Goal: Information Seeking & Learning: Check status

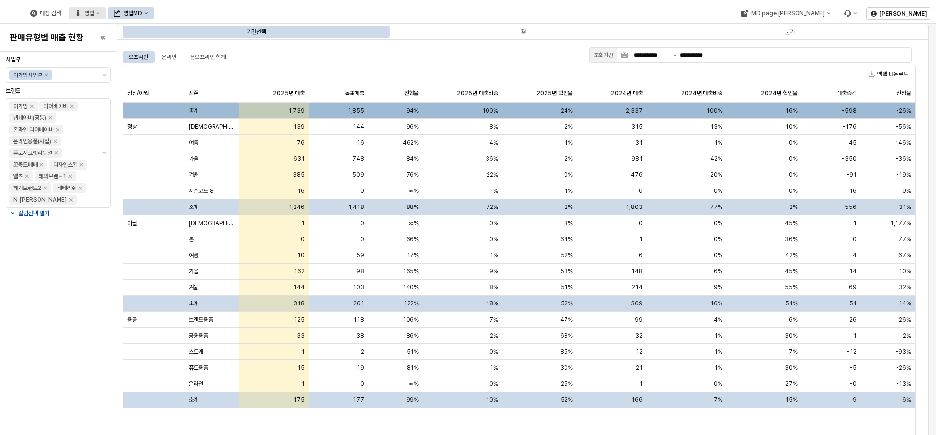
click at [94, 11] on div "영업" at bounding box center [89, 13] width 10 height 7
click at [154, 8] on button "영업MD" at bounding box center [131, 13] width 46 height 12
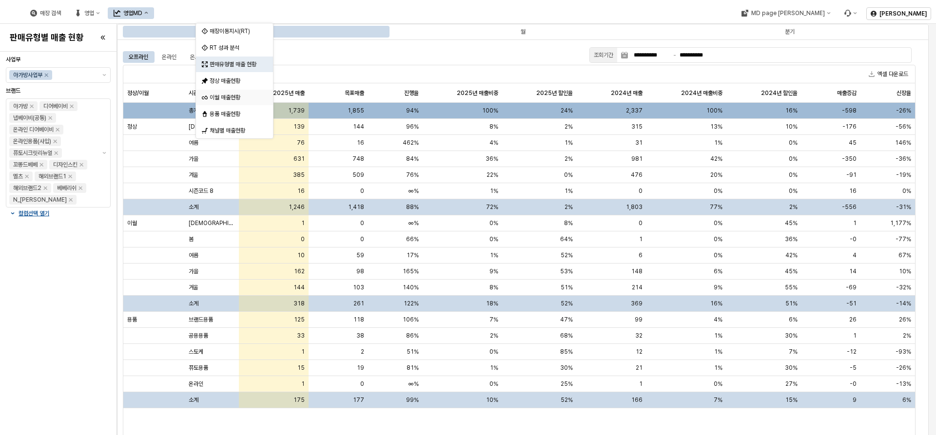
click at [238, 100] on div "이월 매출현황" at bounding box center [236, 98] width 52 height 8
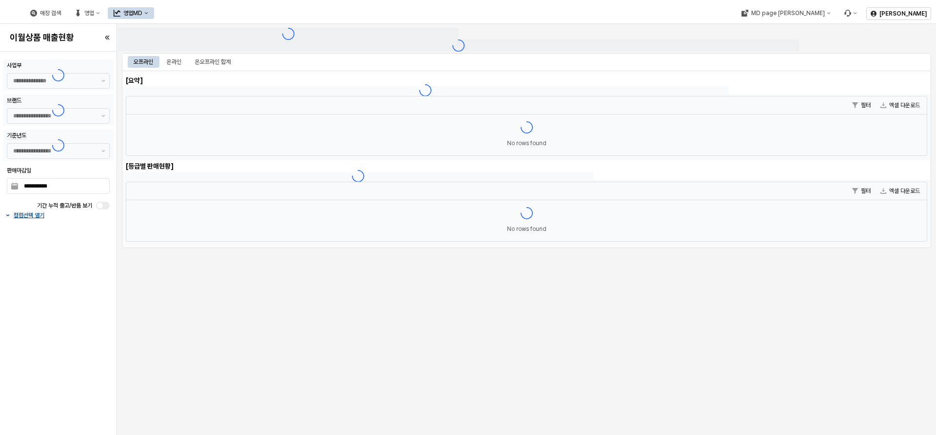
type input "******"
type input "***"
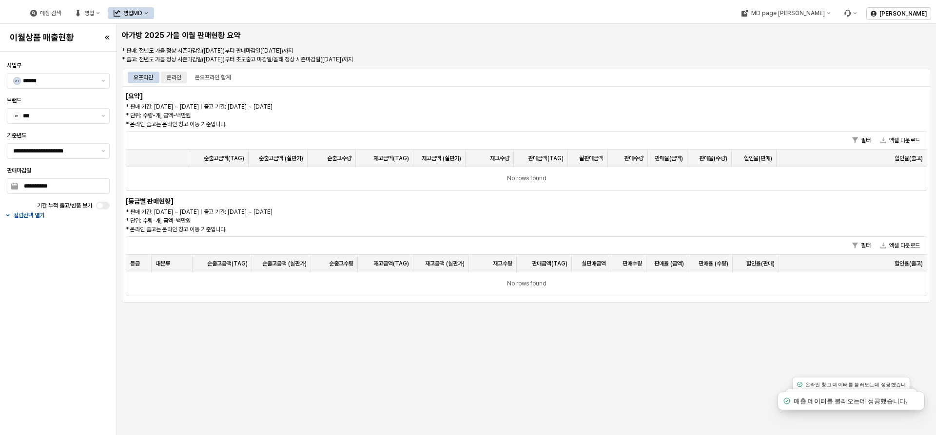
click at [181, 80] on div "온라인" at bounding box center [174, 78] width 15 height 12
click at [134, 77] on div "오프라인" at bounding box center [143, 78] width 19 height 12
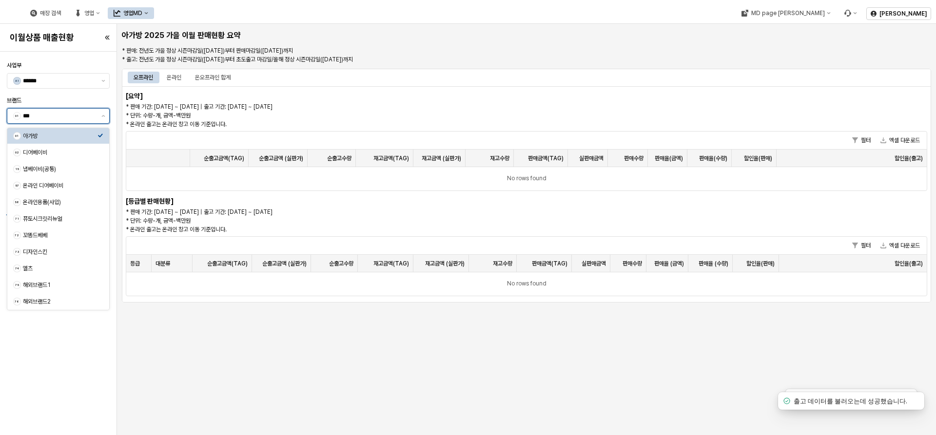
click at [87, 114] on input "***" at bounding box center [59, 116] width 73 height 10
click at [96, 99] on div "브랜드" at bounding box center [58, 100] width 103 height 8
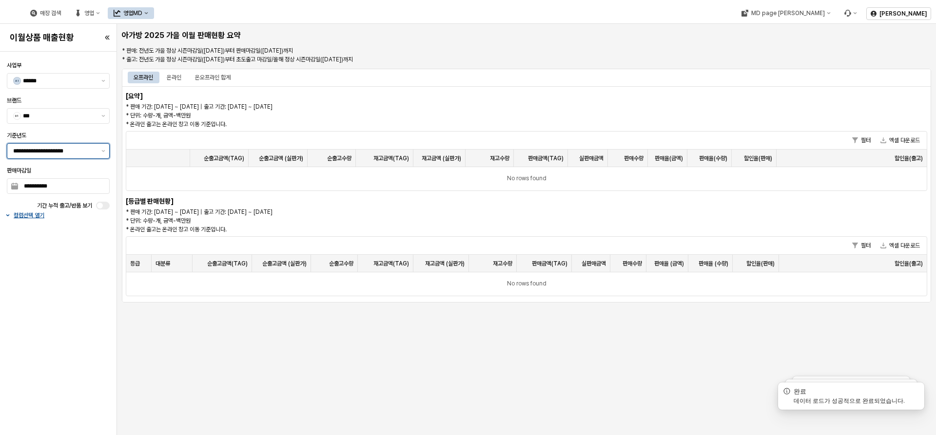
click at [85, 155] on input "**********" at bounding box center [54, 151] width 82 height 10
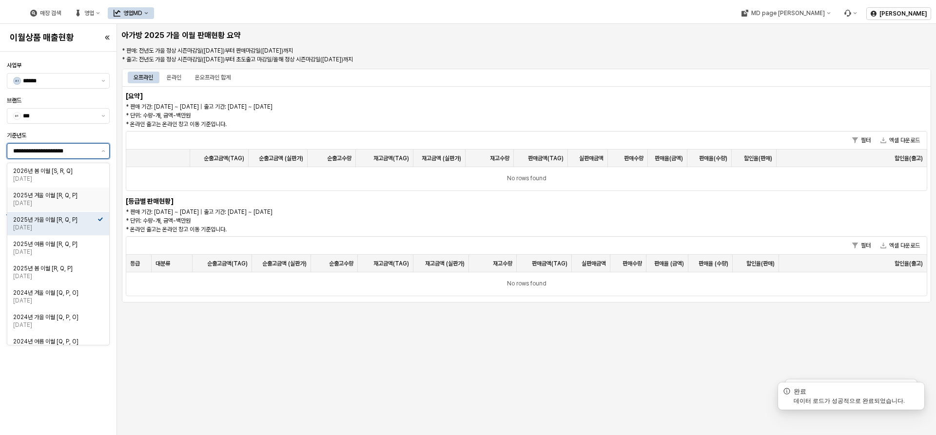
click at [88, 203] on div "[DATE]" at bounding box center [55, 203] width 84 height 8
type input "**********"
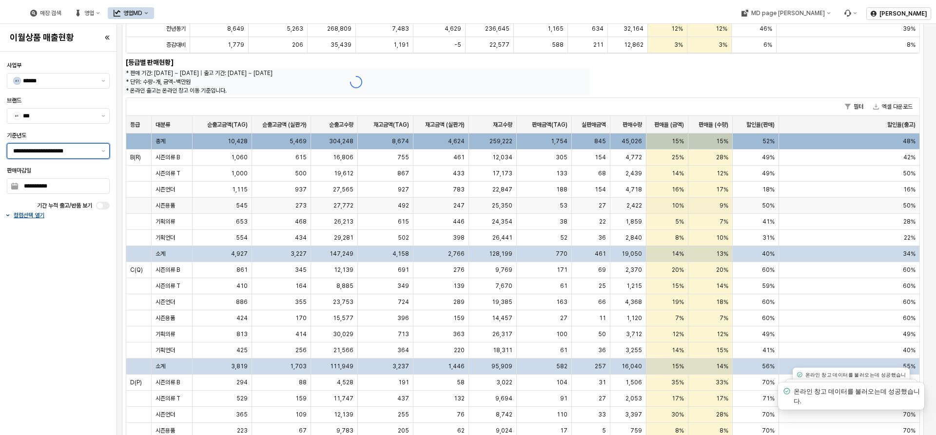
scroll to position [33, 0]
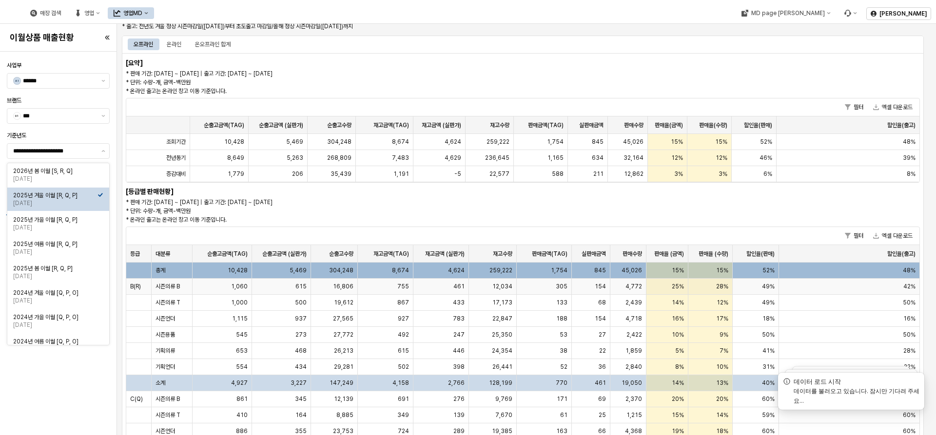
click at [173, 284] on span "시즌의류 B" at bounding box center [167, 287] width 24 height 8
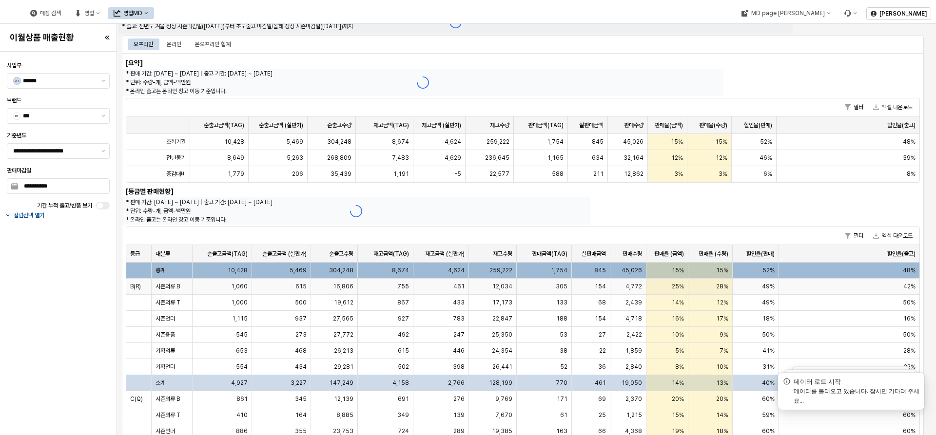
click at [174, 288] on span "시즌의류 B" at bounding box center [167, 287] width 24 height 8
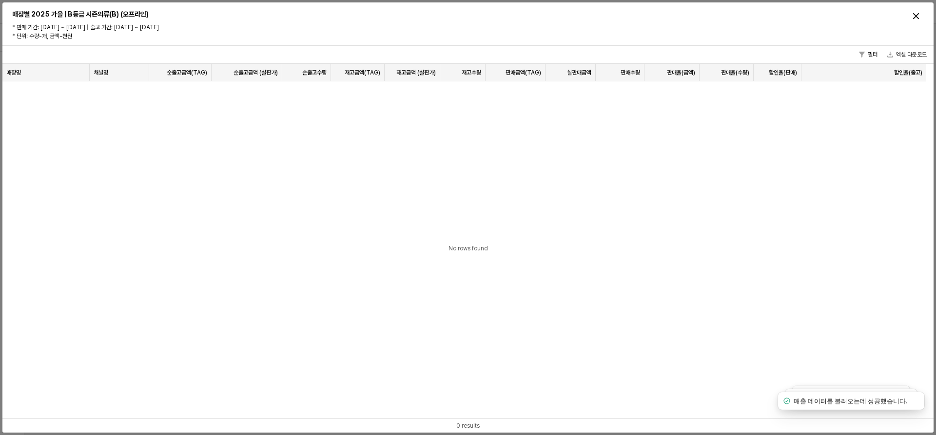
scroll to position [0, 0]
click at [920, 18] on div "Close" at bounding box center [915, 16] width 15 height 15
click at [911, 16] on div "Close" at bounding box center [915, 16] width 15 height 15
click at [914, 14] on icon "Close" at bounding box center [916, 16] width 6 height 6
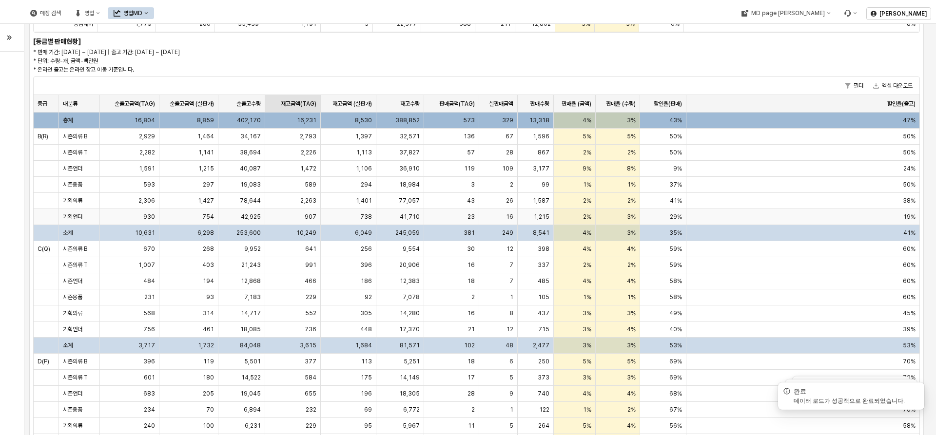
scroll to position [131, 0]
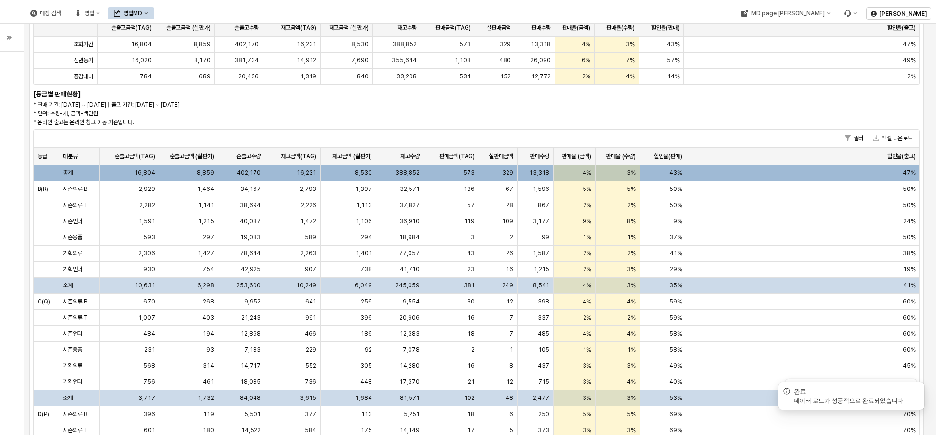
drag, startPoint x: 337, startPoint y: 113, endPoint x: 215, endPoint y: 111, distance: 122.3
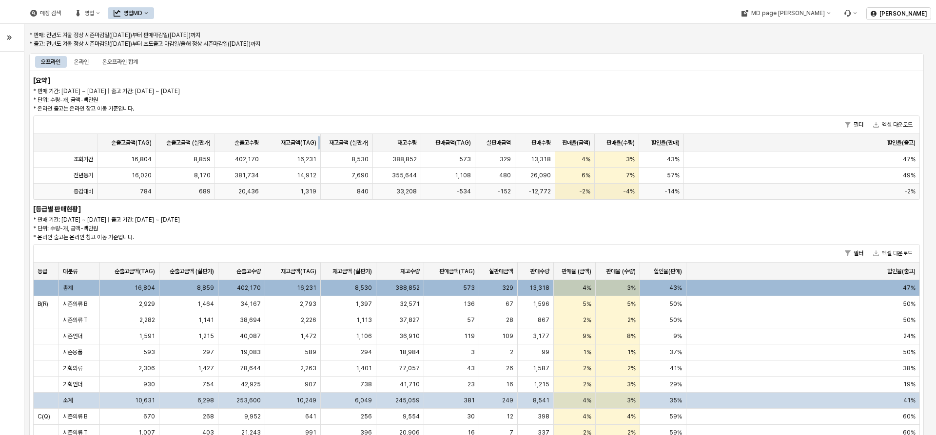
scroll to position [0, 0]
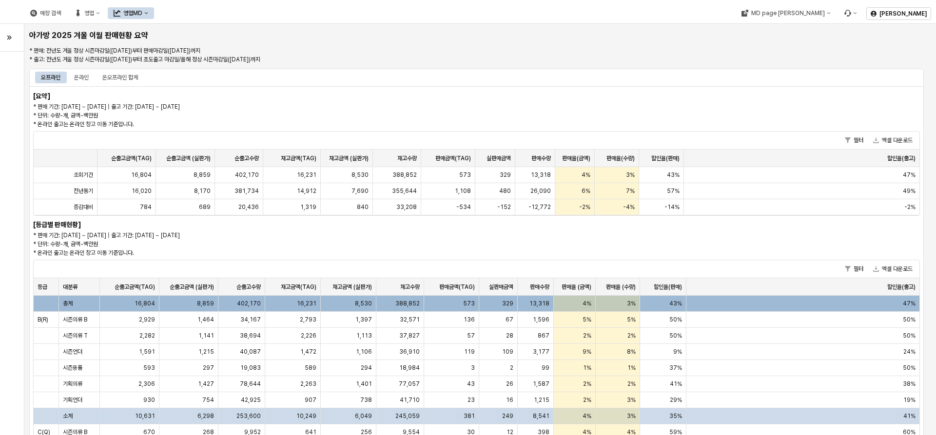
click at [142, 14] on div "영업MD" at bounding box center [132, 13] width 19 height 7
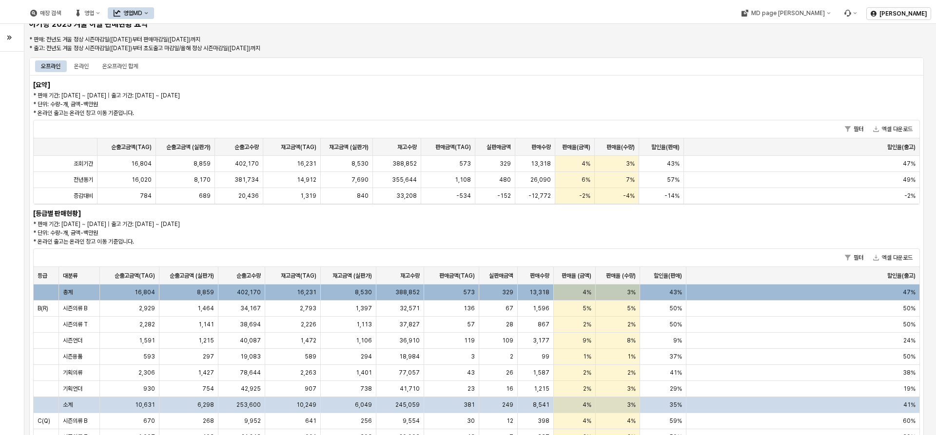
drag, startPoint x: 382, startPoint y: 51, endPoint x: 225, endPoint y: 77, distance: 159.2
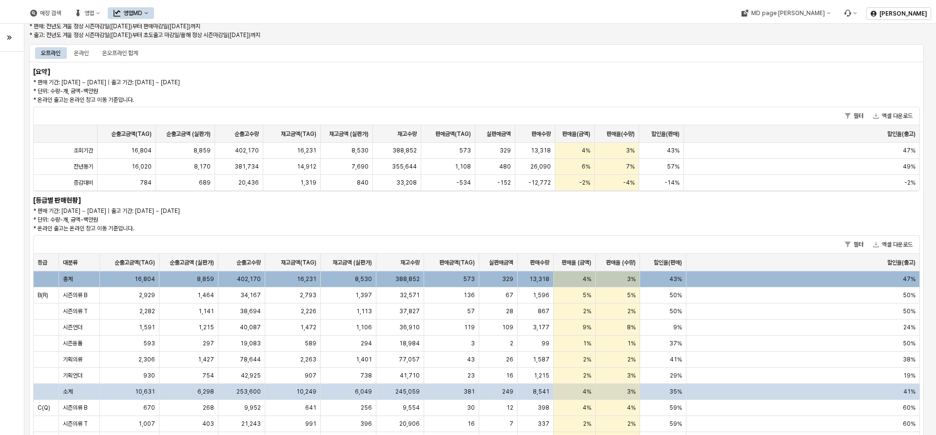
scroll to position [73, 0]
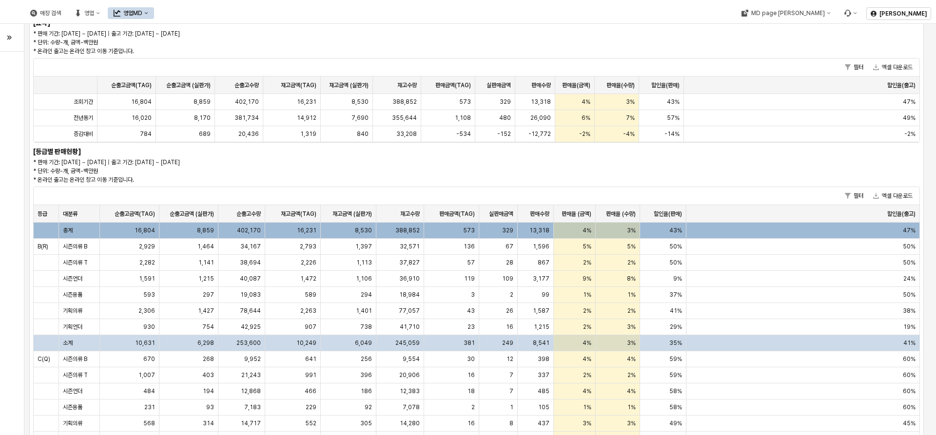
click at [148, 13] on icon "영업MD" at bounding box center [146, 13] width 4 height 4
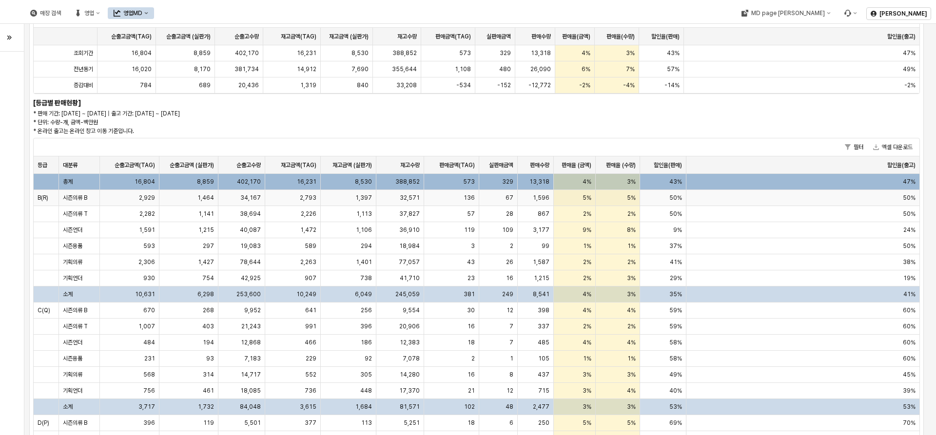
click at [86, 200] on span "시즌의류 B" at bounding box center [75, 198] width 24 height 8
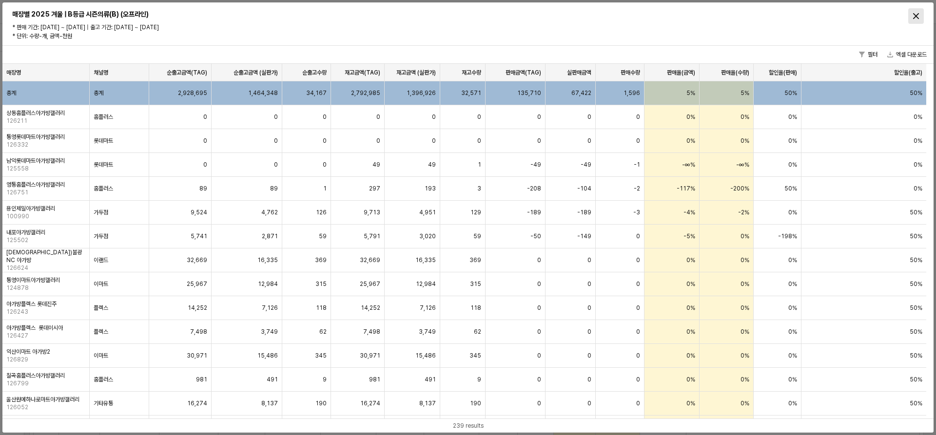
click at [916, 21] on div "Close" at bounding box center [915, 16] width 15 height 15
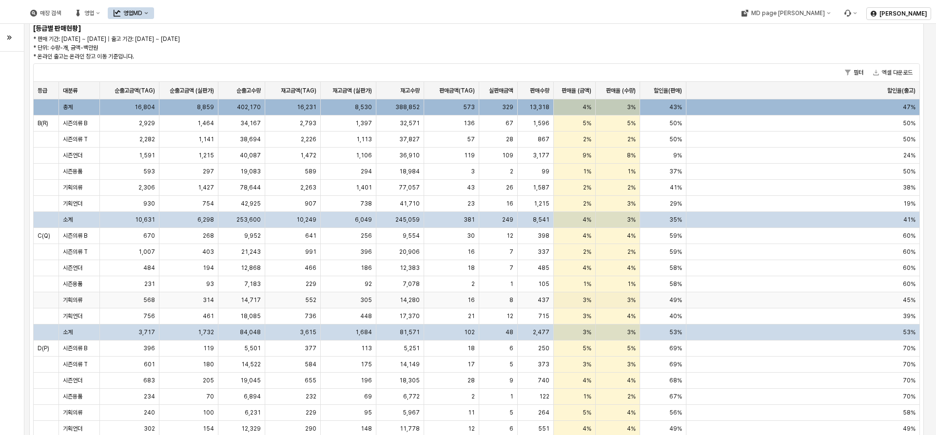
scroll to position [179, 0]
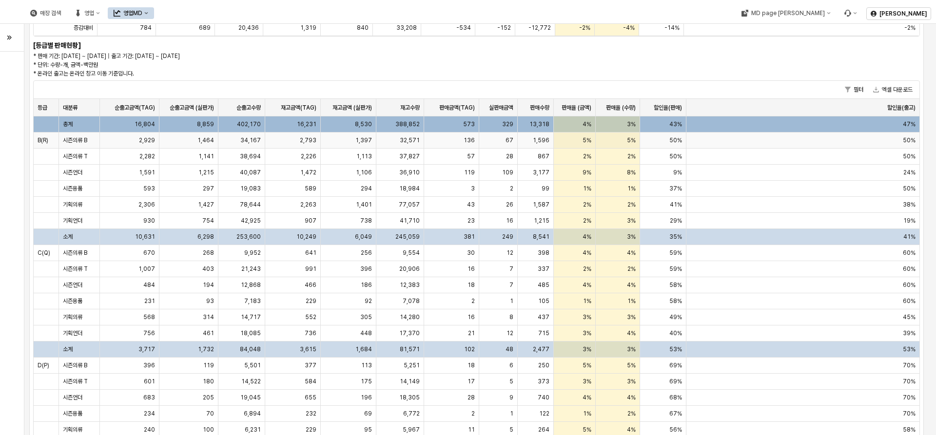
click at [38, 140] on span "B(R)" at bounding box center [43, 140] width 11 height 8
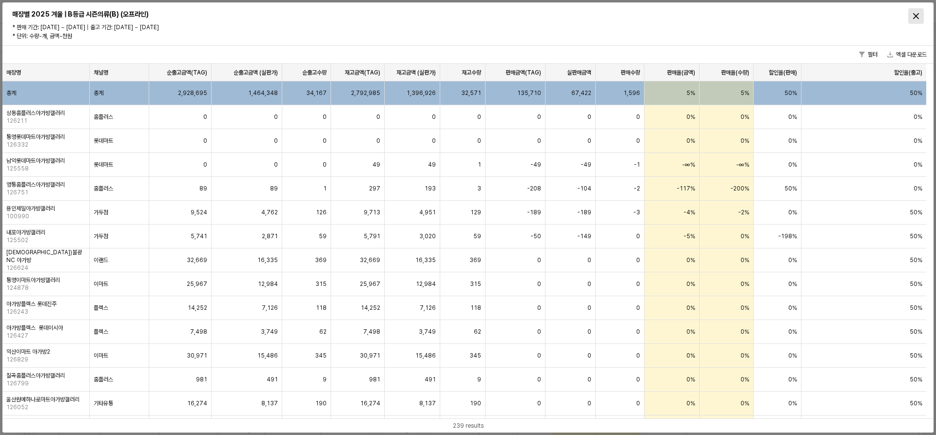
click at [917, 19] on div "Close" at bounding box center [915, 16] width 15 height 15
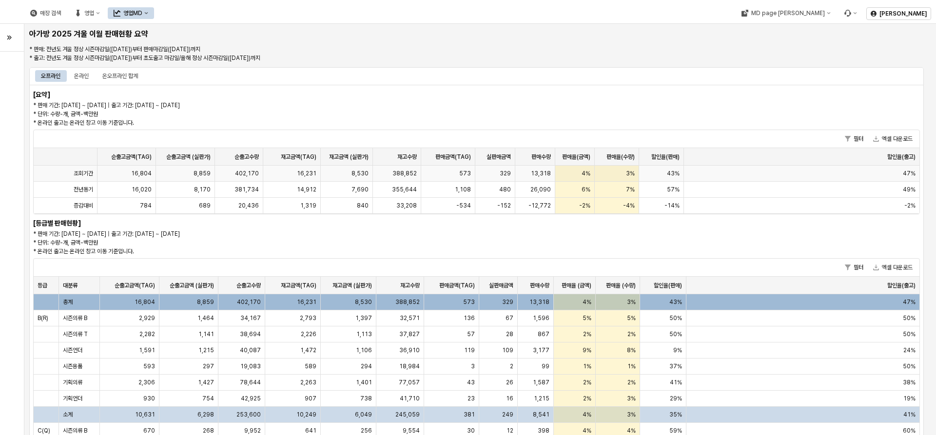
scroll to position [0, 0]
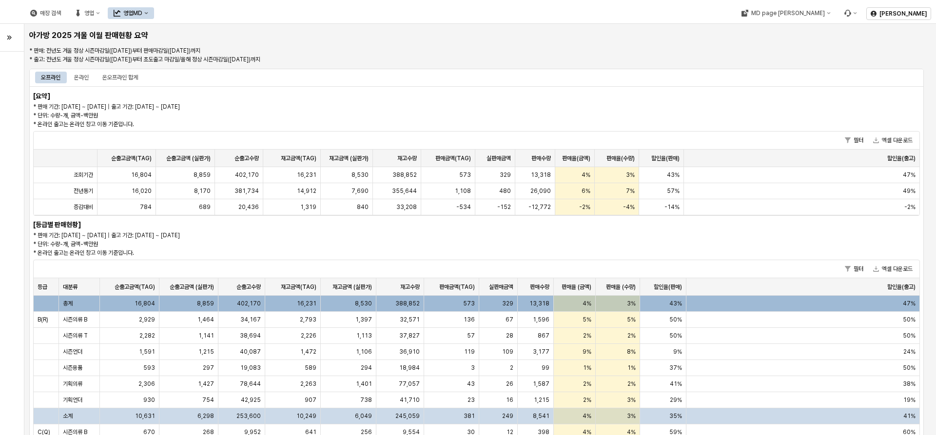
drag, startPoint x: 366, startPoint y: 63, endPoint x: 214, endPoint y: 69, distance: 152.6
click at [407, 74] on div "오프라인 온라인 온오프라인 합계" at bounding box center [474, 78] width 879 height 12
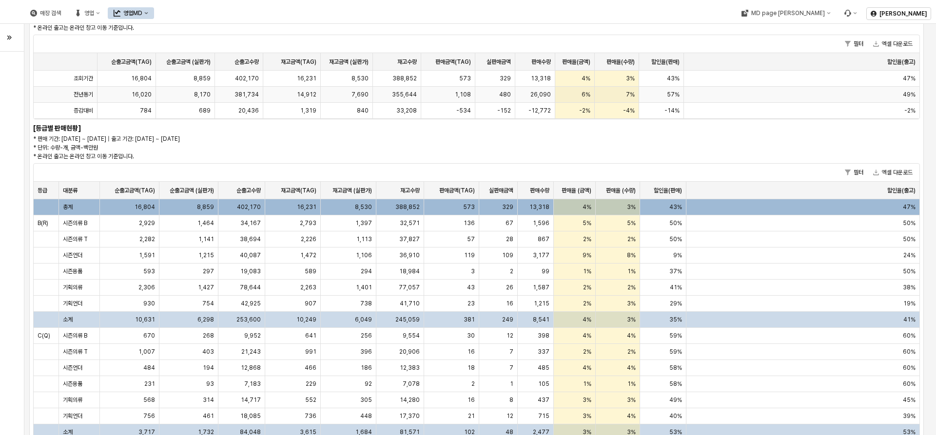
scroll to position [97, 0]
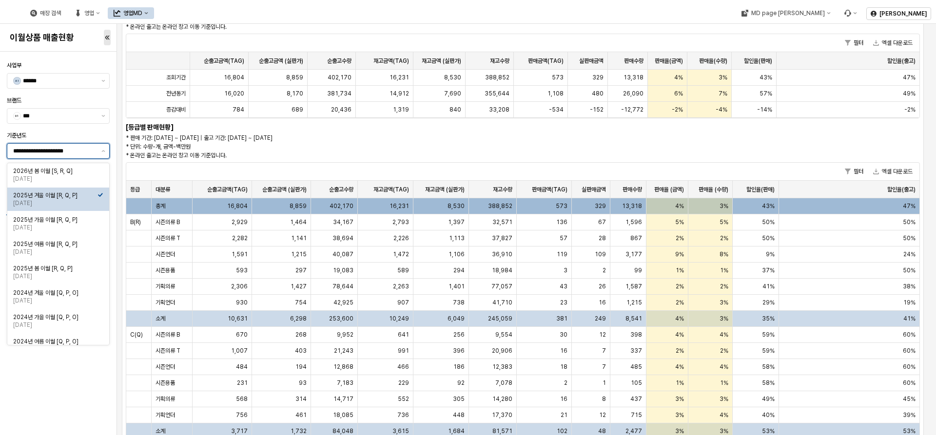
click at [91, 154] on input "**********" at bounding box center [54, 151] width 82 height 10
click at [83, 218] on div "2025년 가을 이월 [R, Q, P]" at bounding box center [55, 220] width 84 height 8
type input "**********"
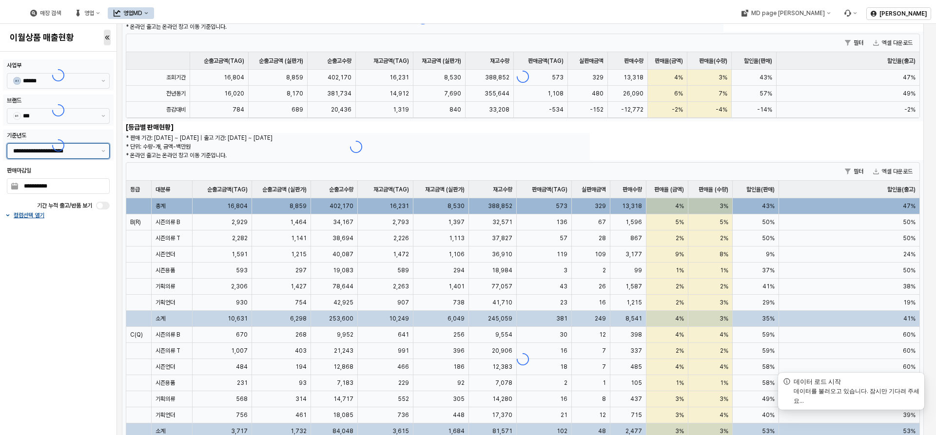
scroll to position [0, 0]
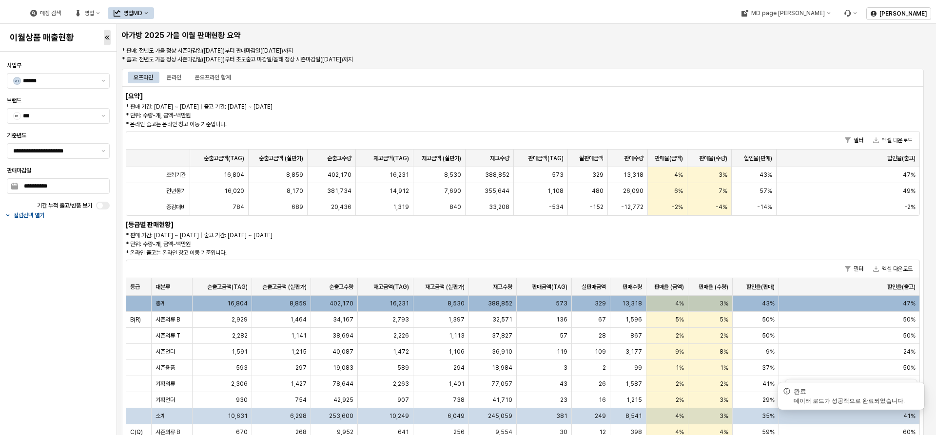
click at [393, 96] on div "[요약] * 판매 기간: [DATE] ~ [DATE] | 출고 기간: [DATE] ~ [DATE] * 단위: 수량-개, 금액-백만원 * 온라인…" at bounding box center [523, 371] width 802 height 571
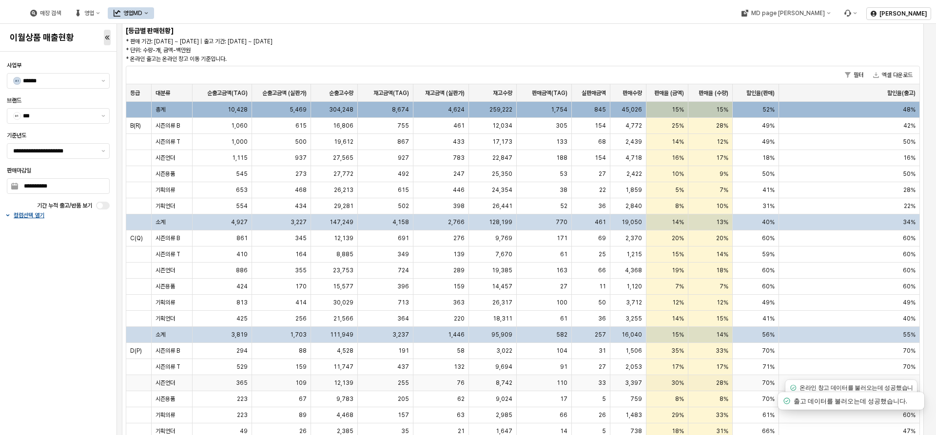
scroll to position [179, 0]
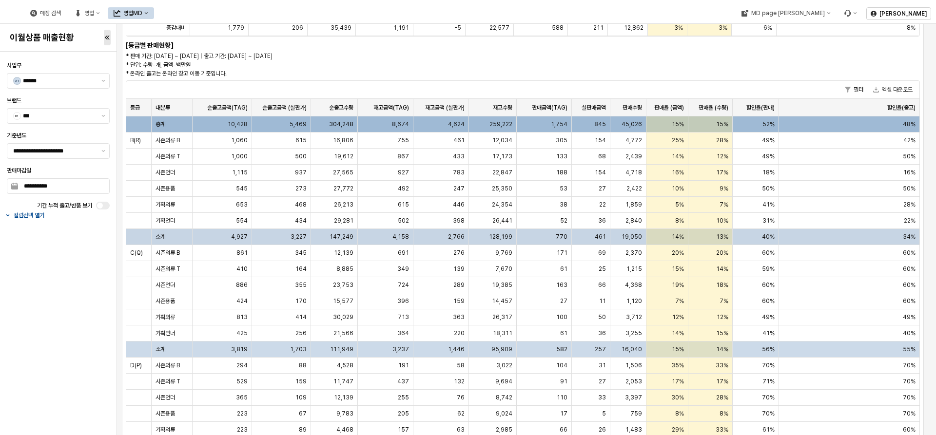
click at [672, 239] on span "14%" at bounding box center [677, 237] width 12 height 8
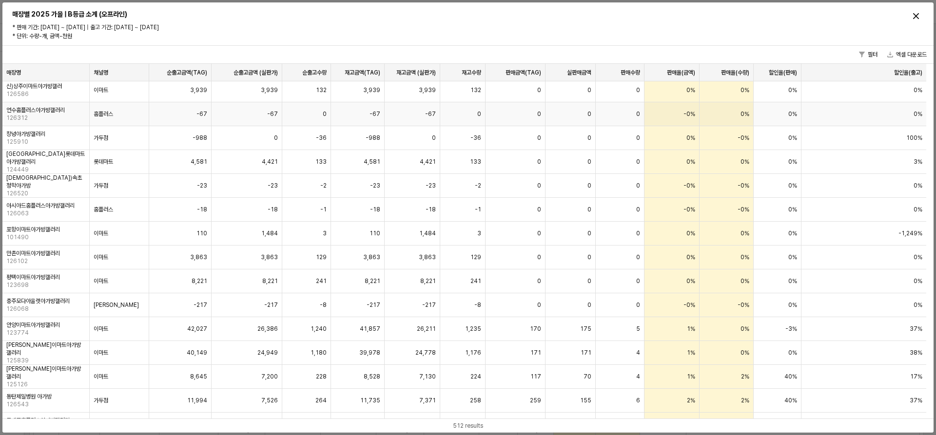
scroll to position [2144, 0]
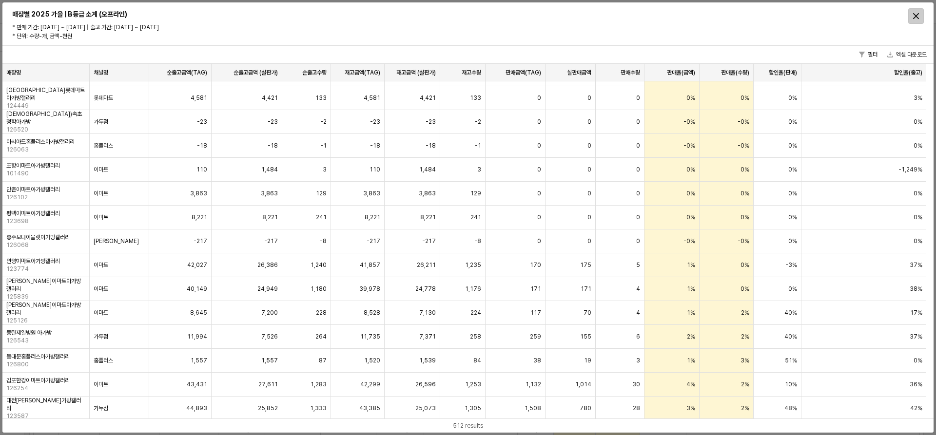
click at [915, 19] on icon "Close" at bounding box center [916, 16] width 6 height 6
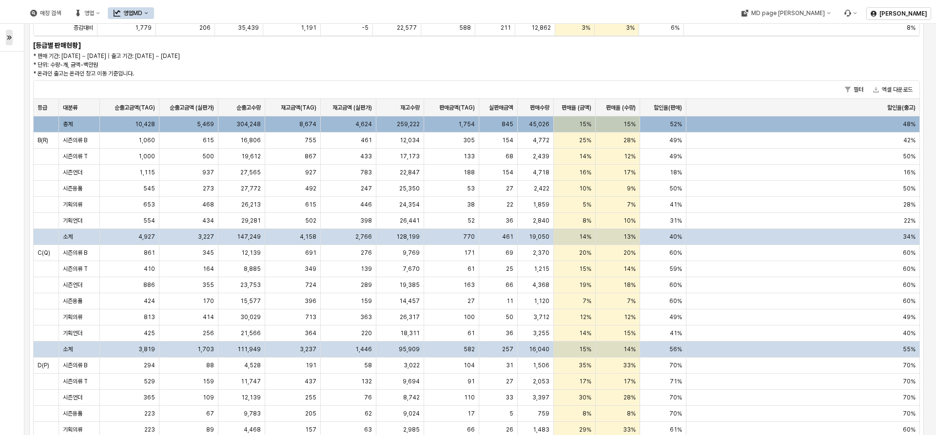
click at [392, 68] on p "* 판매 기간: [DATE] ~ [DATE] | 출고 기간: [DATE] ~ [DATE] * 단위: 수량-개, 금액-백만원 * 온라인 출고는 …" at bounding box center [290, 65] width 514 height 26
